Goal: Task Accomplishment & Management: Manage account settings

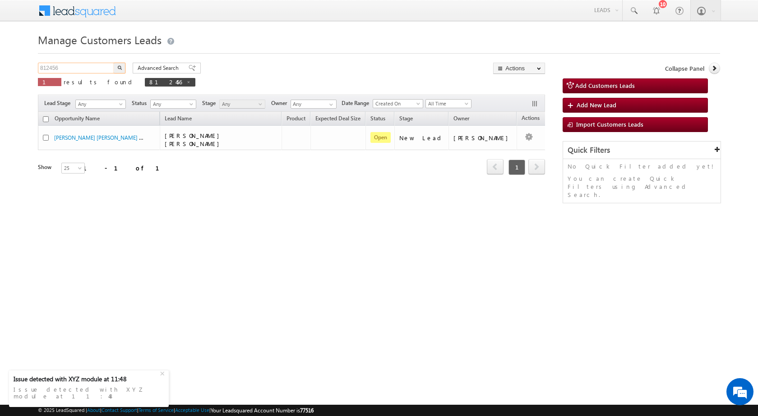
click at [84, 64] on input "812456" at bounding box center [76, 68] width 77 height 11
paste input "28770"
type input "828770"
click at [119, 66] on img "button" at bounding box center [119, 67] width 5 height 5
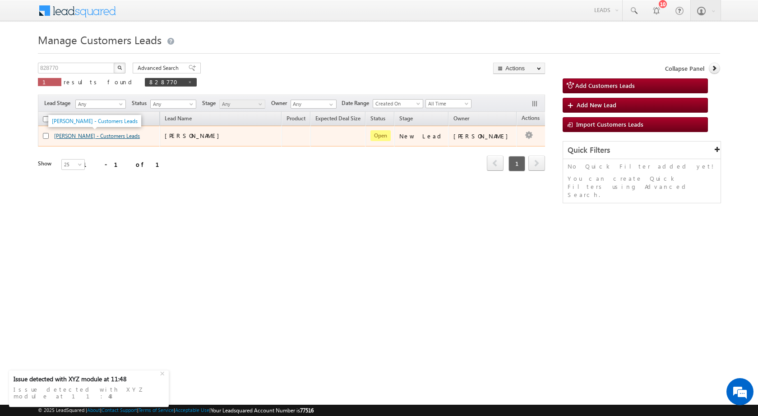
click at [96, 138] on link "[PERSON_NAME] - Customers Leads" at bounding box center [97, 136] width 86 height 7
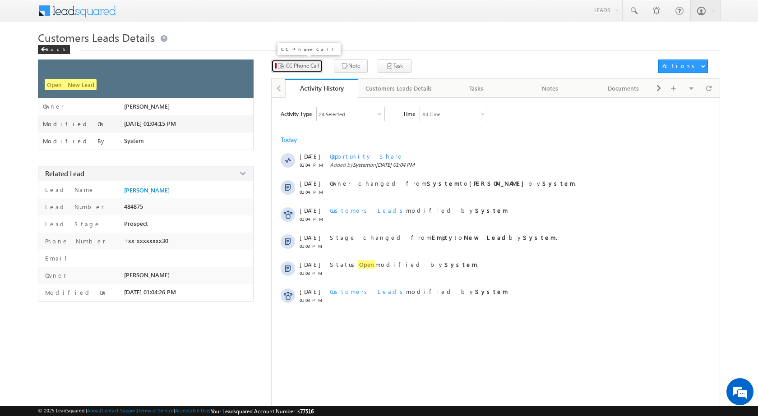
click at [306, 67] on span "CC Phone Call" at bounding box center [302, 66] width 33 height 8
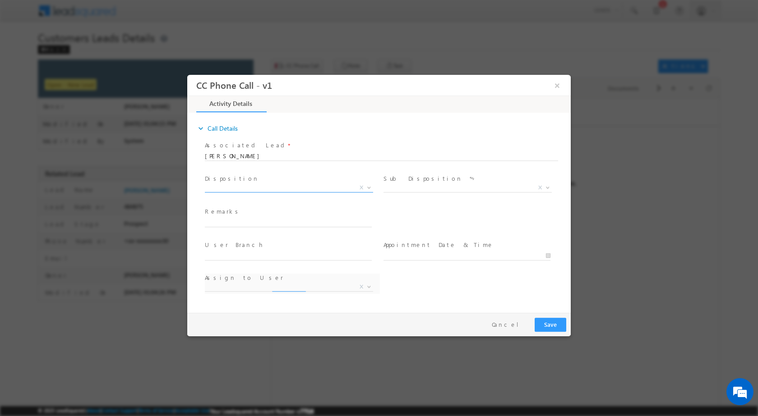
click at [365, 187] on span at bounding box center [367, 187] width 9 height 12
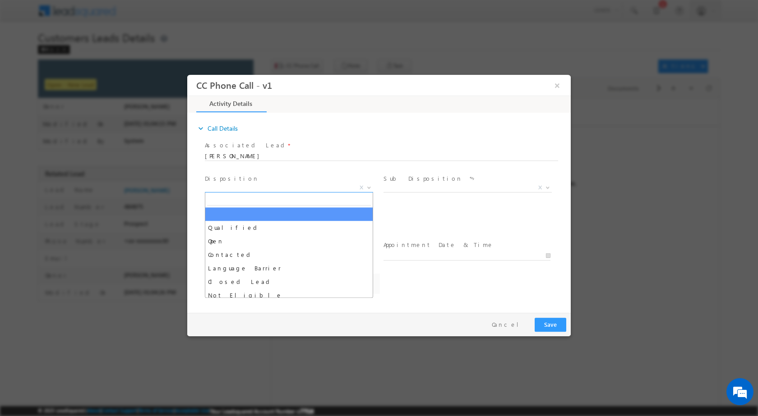
select select "arjun.harendra@sgrlimited.in"
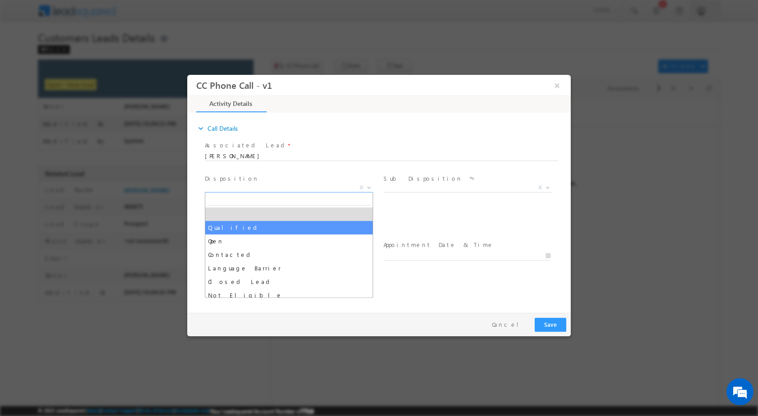
select select "Qualified"
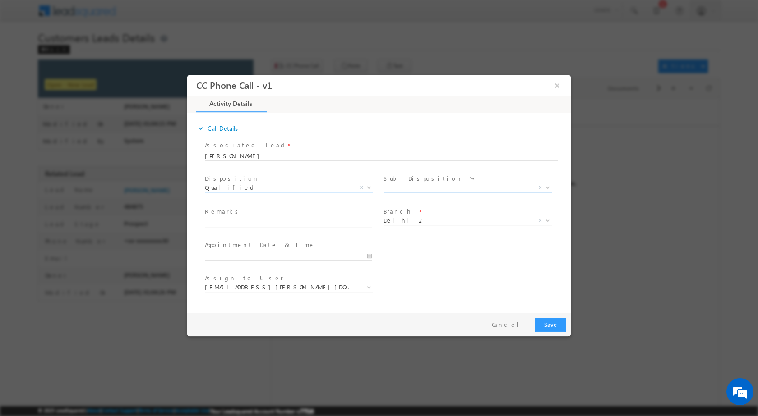
click at [551, 188] on span at bounding box center [546, 187] width 9 height 12
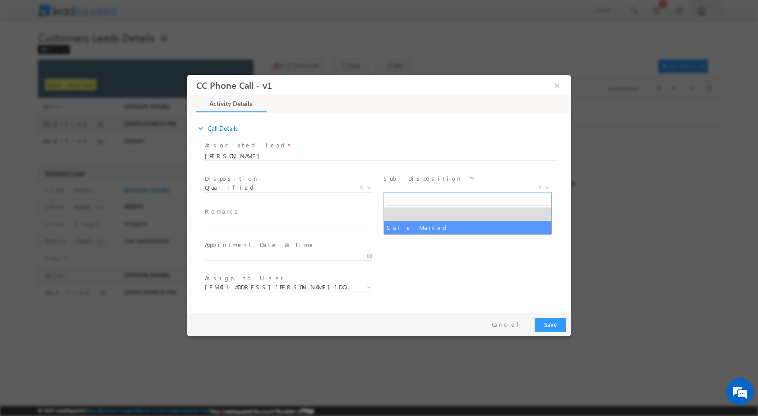
drag, startPoint x: 492, startPoint y: 223, endPoint x: 412, endPoint y: 239, distance: 82.2
select select "Sale Marked"
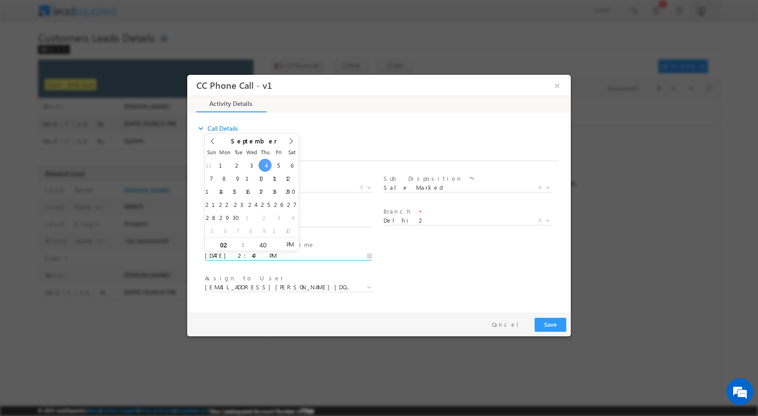
click at [370, 252] on input "09/04/2025 2:40 PM" at bounding box center [288, 255] width 167 height 9
type input "09/08/2025 2:40 PM"
click at [223, 245] on input "02" at bounding box center [223, 245] width 37 height 6
type input "11"
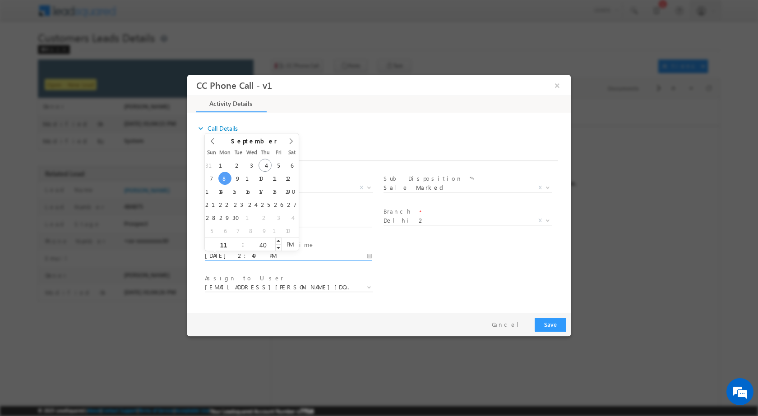
type input "09/08/2025 11:40 PM"
click at [256, 241] on div "40" at bounding box center [262, 244] width 37 height 14
click at [267, 241] on div "40" at bounding box center [262, 244] width 37 height 14
click at [265, 243] on input "40" at bounding box center [262, 245] width 37 height 6
type input "00"
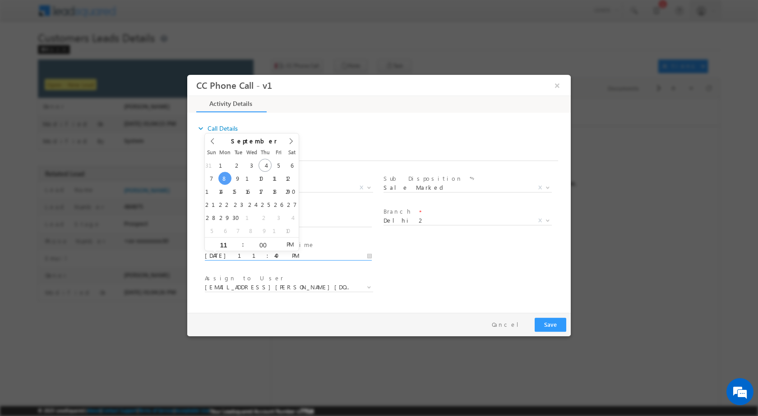
type input "09/08/2025 11:00 AM"
click at [286, 243] on span "PM" at bounding box center [289, 244] width 17 height 14
click at [438, 257] on div "User Branch * Appointment Date & Time * 09/08/2025 11:00 AM" at bounding box center [387, 254] width 368 height 33
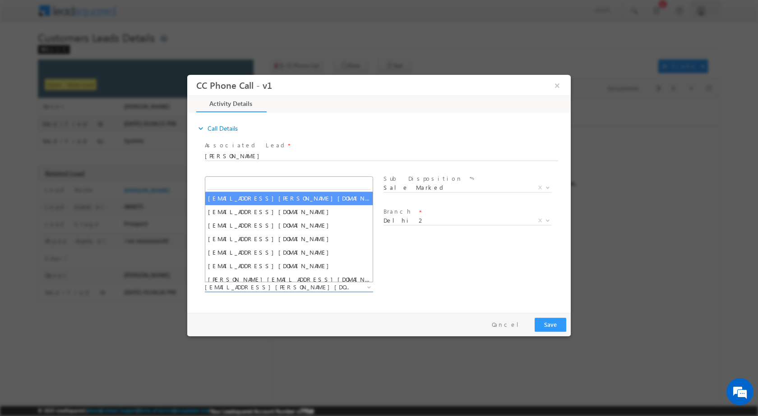
click at [367, 289] on span at bounding box center [367, 287] width 9 height 12
type input "rana.singh@sgrlimited.in"
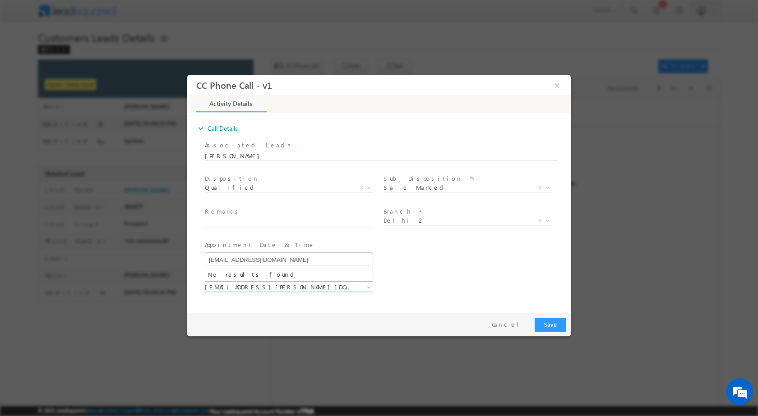
click at [255, 262] on input "rana.singh@sgrlimited.in" at bounding box center [289, 259] width 164 height 11
drag, startPoint x: 441, startPoint y: 313, endPoint x: 371, endPoint y: 333, distance: 73.5
click at [437, 314] on div "Pay & Save Save Cancel" at bounding box center [381, 323] width 388 height 23
click at [276, 221] on input "text" at bounding box center [288, 222] width 167 height 9
paste input "04/09-Customer Name is MANENDAR KUMAR Customer age is 26 yrs loan Type is Const…"
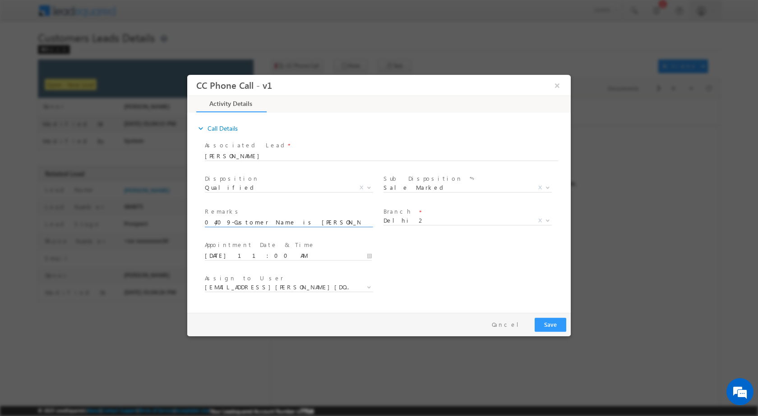
scroll to position [0, 390]
type input "04/09-Customer Name is MANENDAR KUMAR Customer age is 26 yrs loan Type is Const…"
click at [550, 327] on button "Save" at bounding box center [550, 324] width 32 height 14
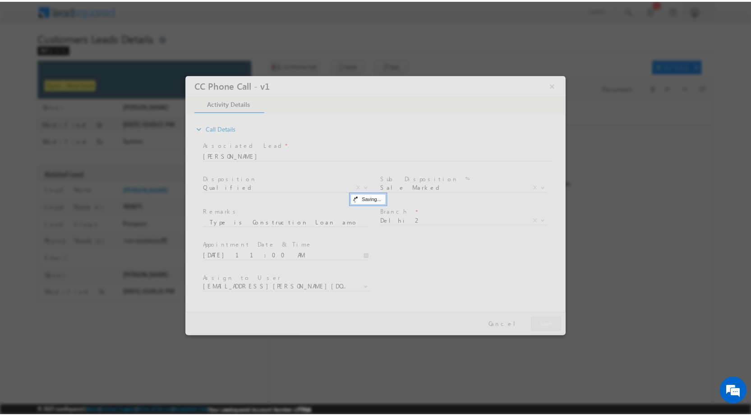
scroll to position [0, 0]
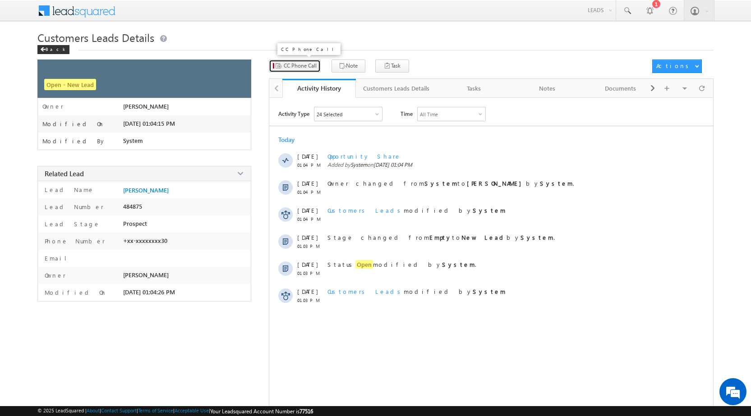
click at [297, 63] on span "CC Phone Call" at bounding box center [300, 66] width 33 height 8
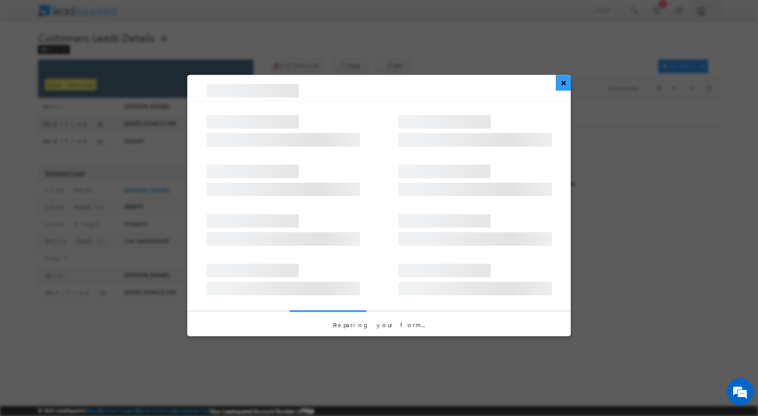
click at [567, 87] on button "×" at bounding box center [563, 83] width 15 height 16
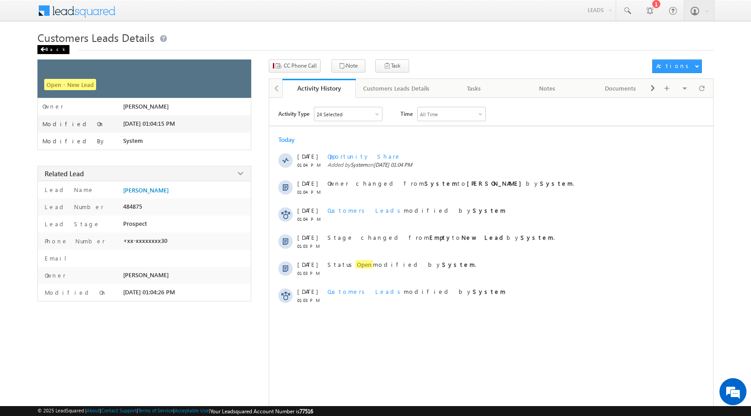
click at [51, 52] on div "Back" at bounding box center [53, 49] width 32 height 9
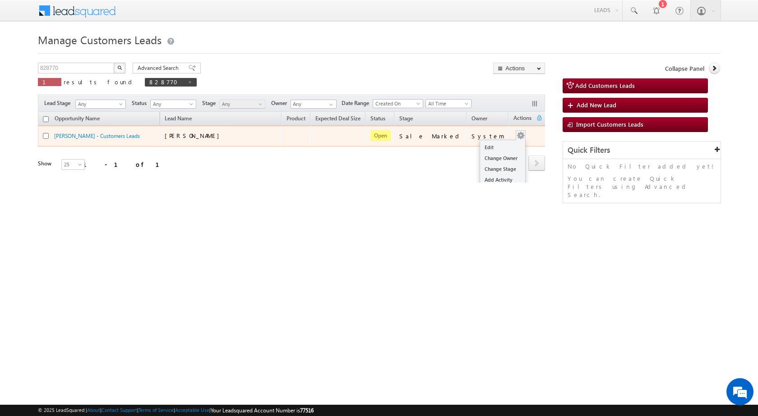
click at [517, 137] on span at bounding box center [520, 135] width 10 height 10
click at [493, 148] on link "Edit" at bounding box center [502, 147] width 45 height 11
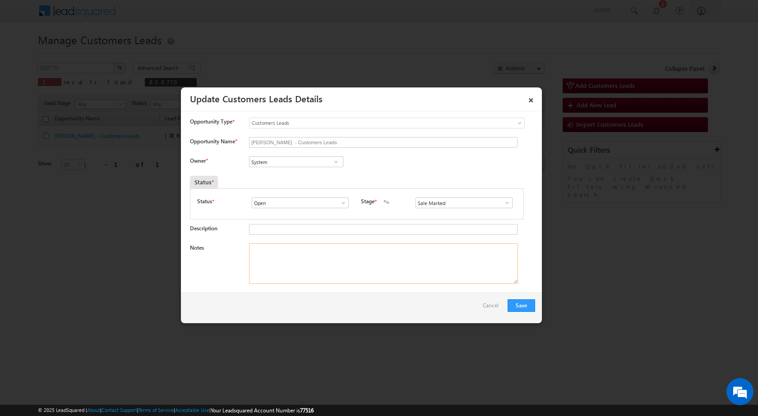
click at [375, 272] on textarea "Notes" at bounding box center [383, 264] width 269 height 41
paste textarea "04/09-Customer Name is MANENDAR KUMAR Customer age is 26 yrs loan Type is Const…"
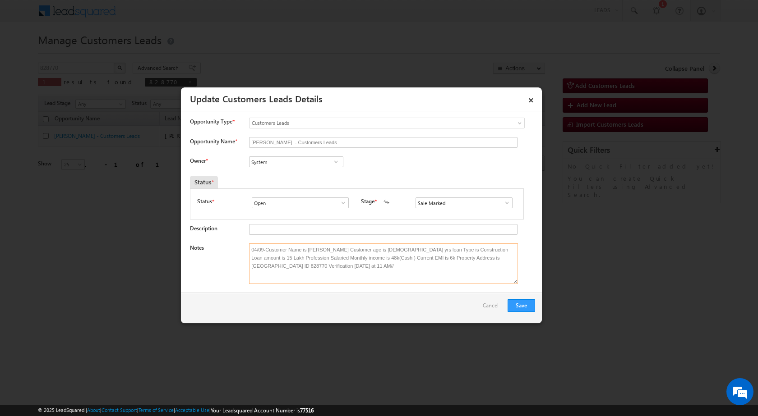
type textarea "04/09-Customer Name is MANENDAR KUMAR Customer age is 26 yrs loan Type is Const…"
click at [335, 164] on span at bounding box center [335, 161] width 9 height 7
click at [276, 211] on span "rana.singh@sgrlimited.in" at bounding box center [293, 211] width 81 height 7
type input "Rana Sangram Singh"
click at [519, 306] on button "Save" at bounding box center [521, 305] width 28 height 13
